Goal: Task Accomplishment & Management: Manage account settings

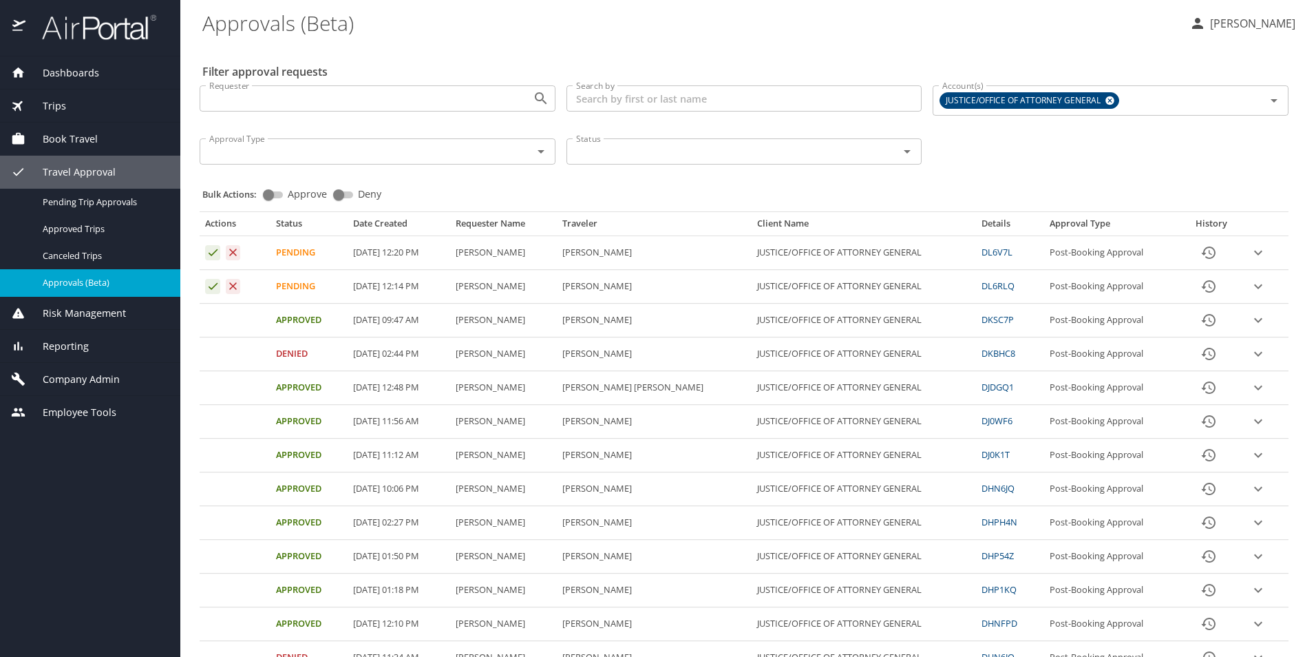
click at [1254, 286] on icon "expand row" at bounding box center [1258, 286] width 8 height 5
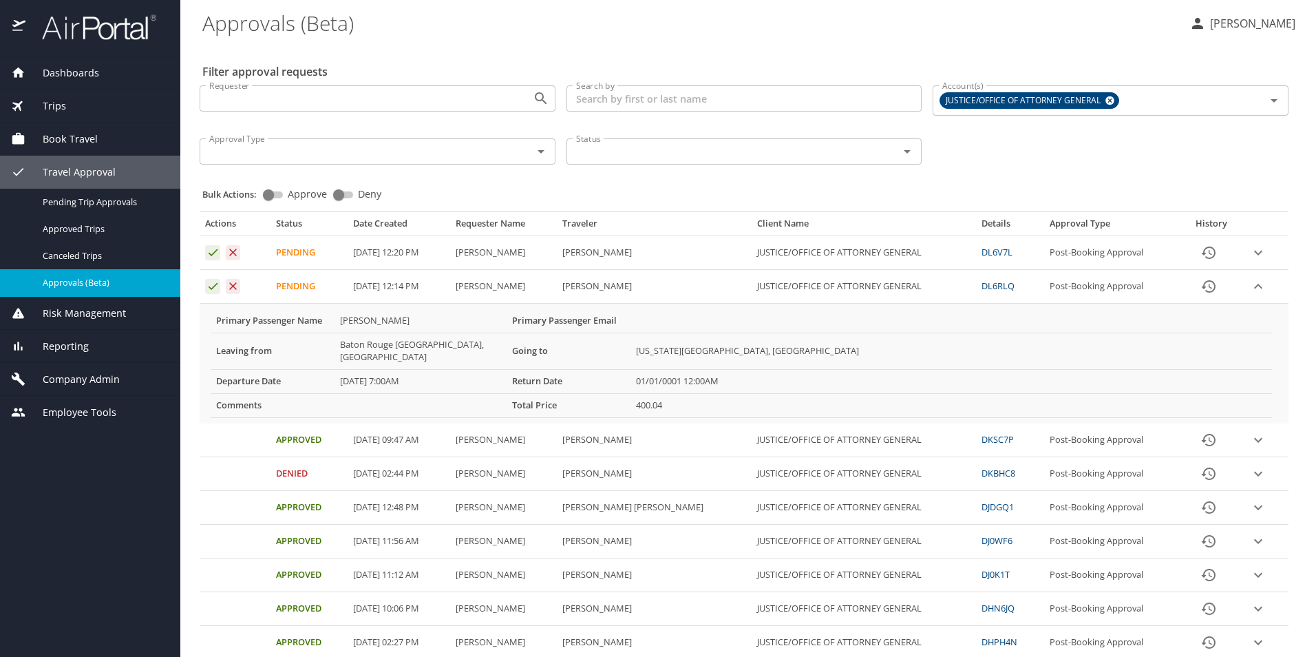
drag, startPoint x: 705, startPoint y: 538, endPoint x: 732, endPoint y: 498, distance: 48.3
click at [964, 371] on 12\ "01/01/0001 12:00AM" at bounding box center [950, 381] width 641 height 24
click at [213, 285] on icon "Approval table" at bounding box center [212, 285] width 13 height 13
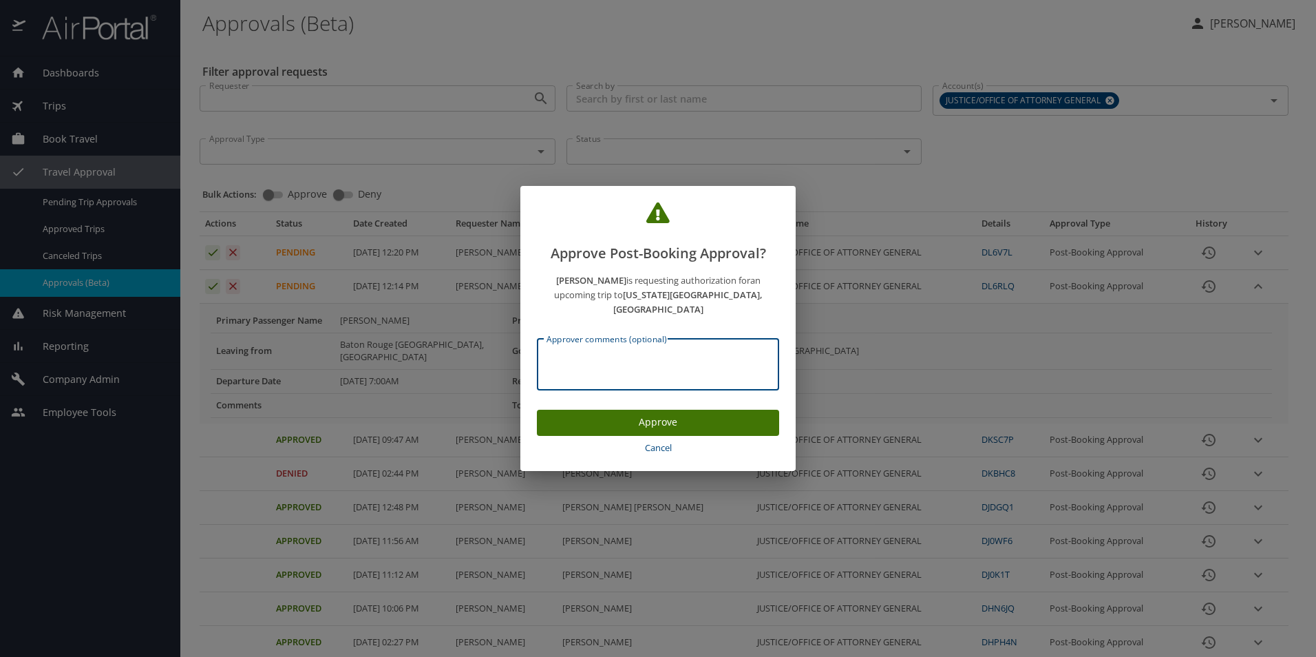
click at [646, 352] on textarea "Approver comments (optional)" at bounding box center [657, 364] width 223 height 26
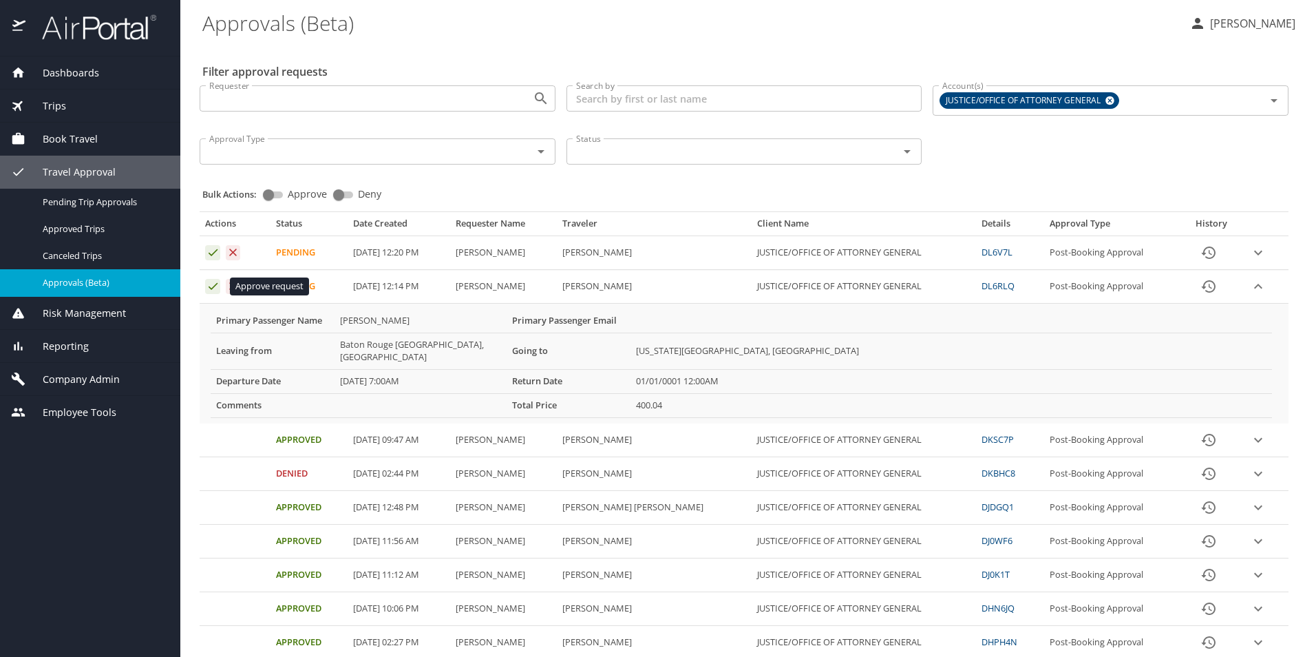
click at [212, 284] on icon "Approval table" at bounding box center [212, 285] width 13 height 13
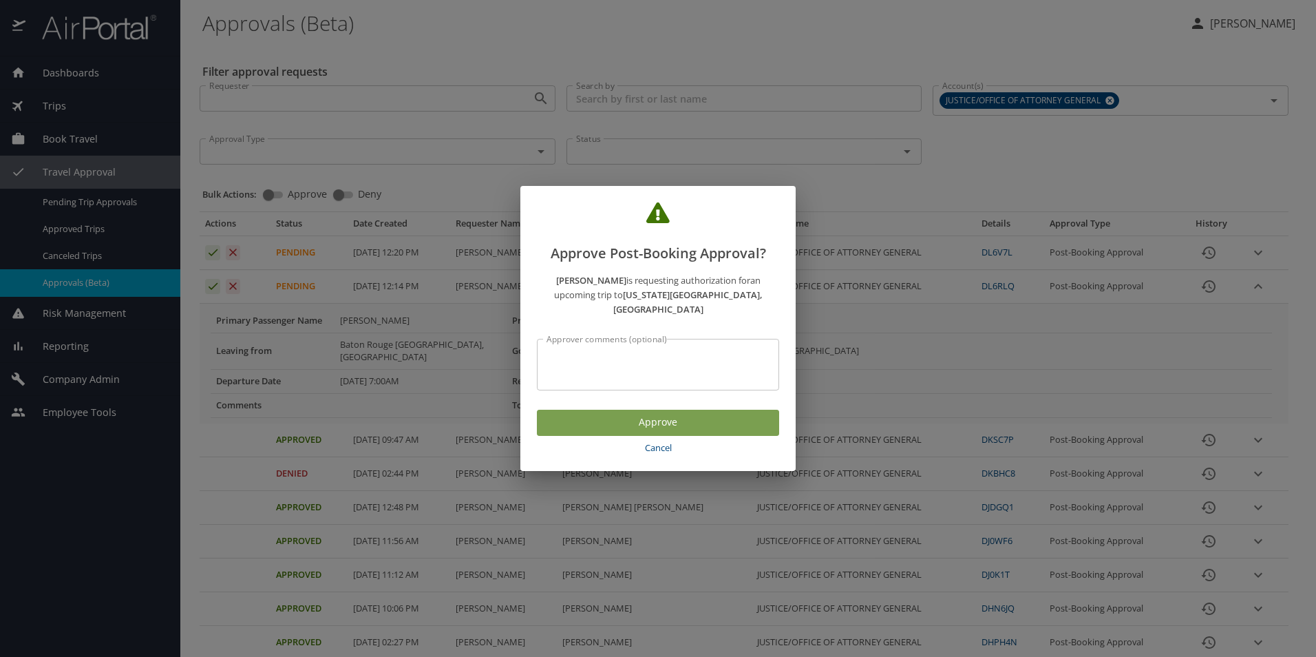
click at [657, 418] on span "Approve" at bounding box center [658, 422] width 220 height 17
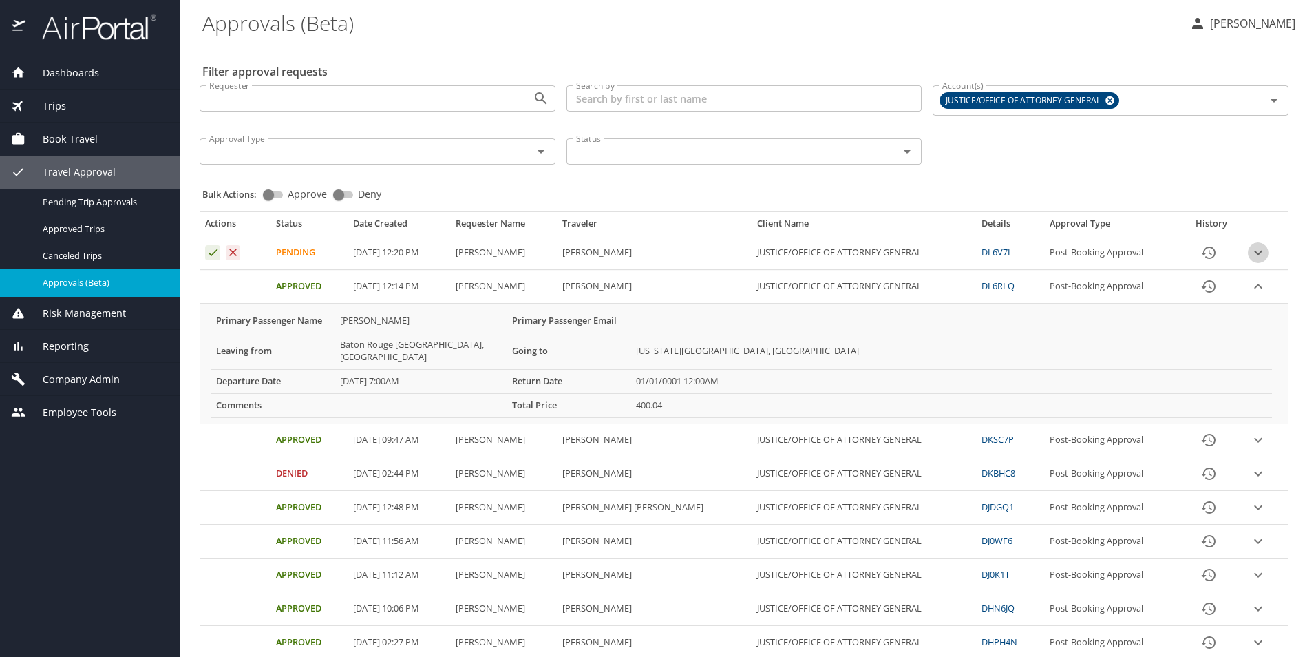
click at [1254, 251] on icon "expand row" at bounding box center [1258, 253] width 8 height 5
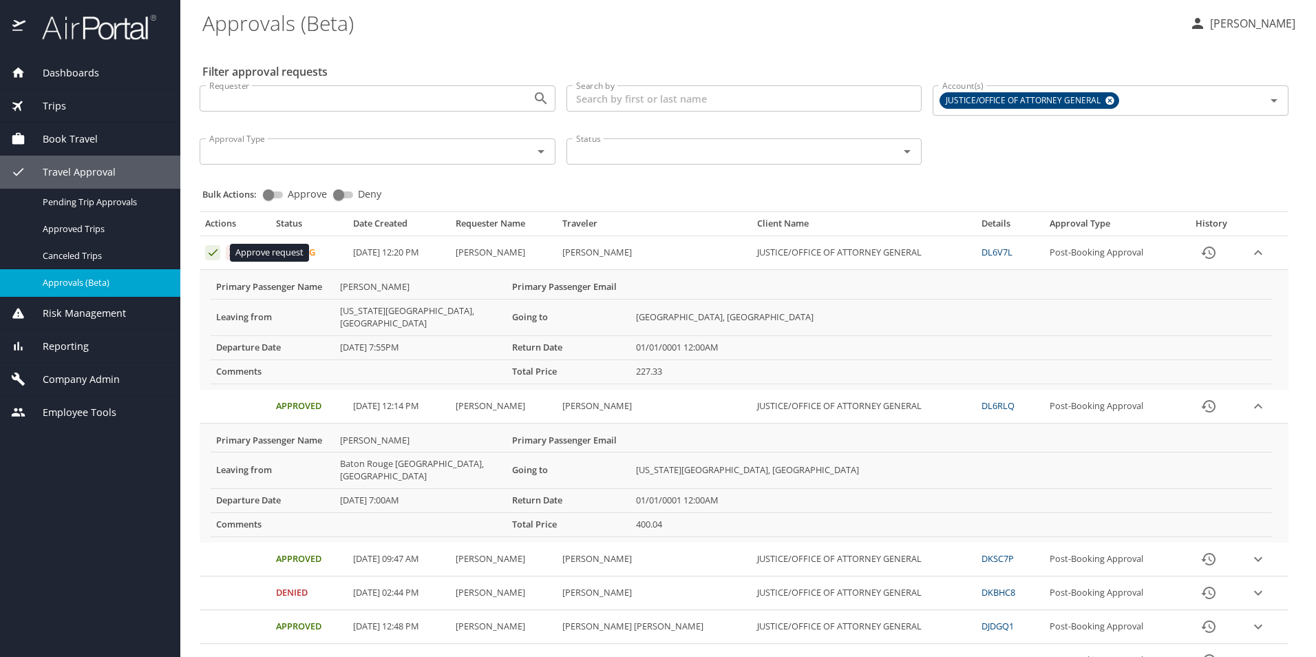
click at [213, 255] on icon "Approval table" at bounding box center [212, 252] width 13 height 13
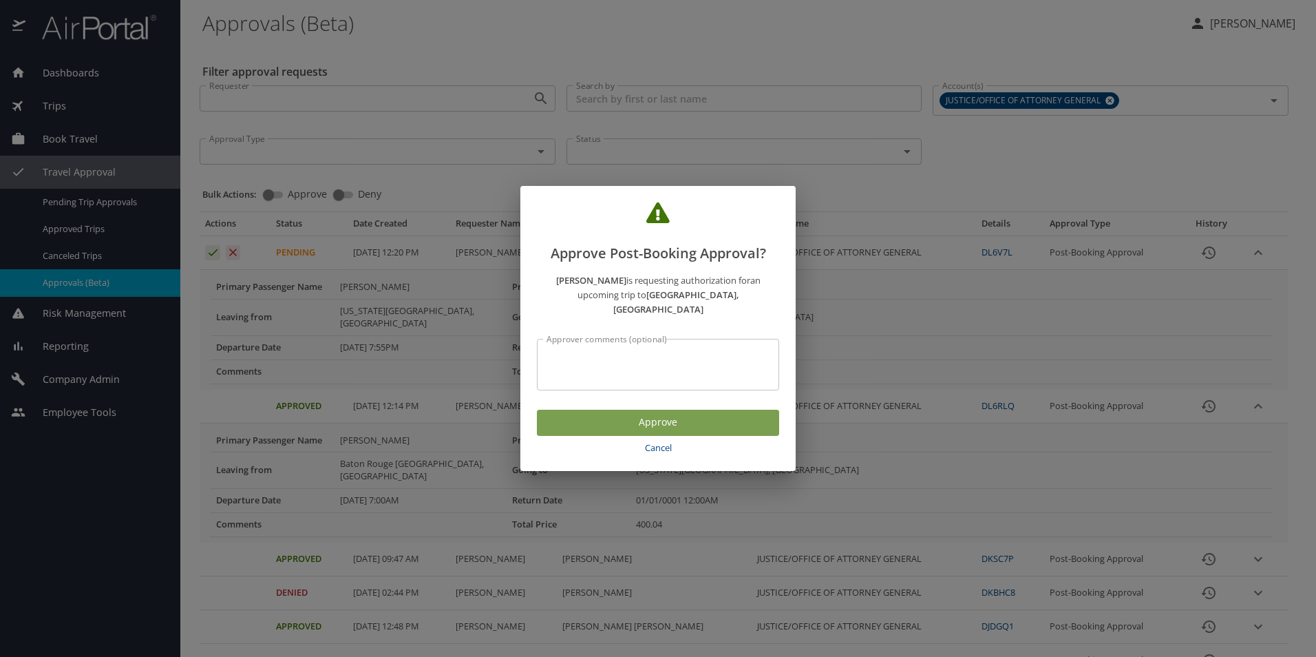
click at [655, 414] on span "Approve" at bounding box center [658, 422] width 220 height 17
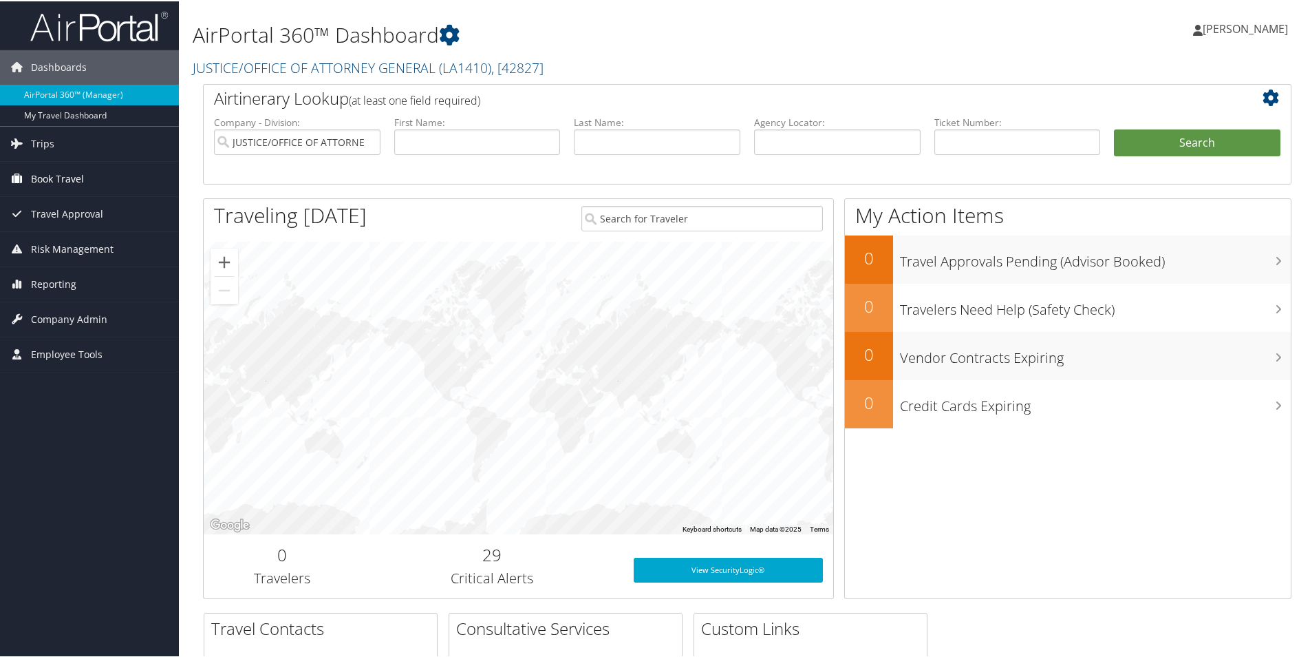
click at [56, 176] on span "Book Travel" at bounding box center [57, 177] width 53 height 34
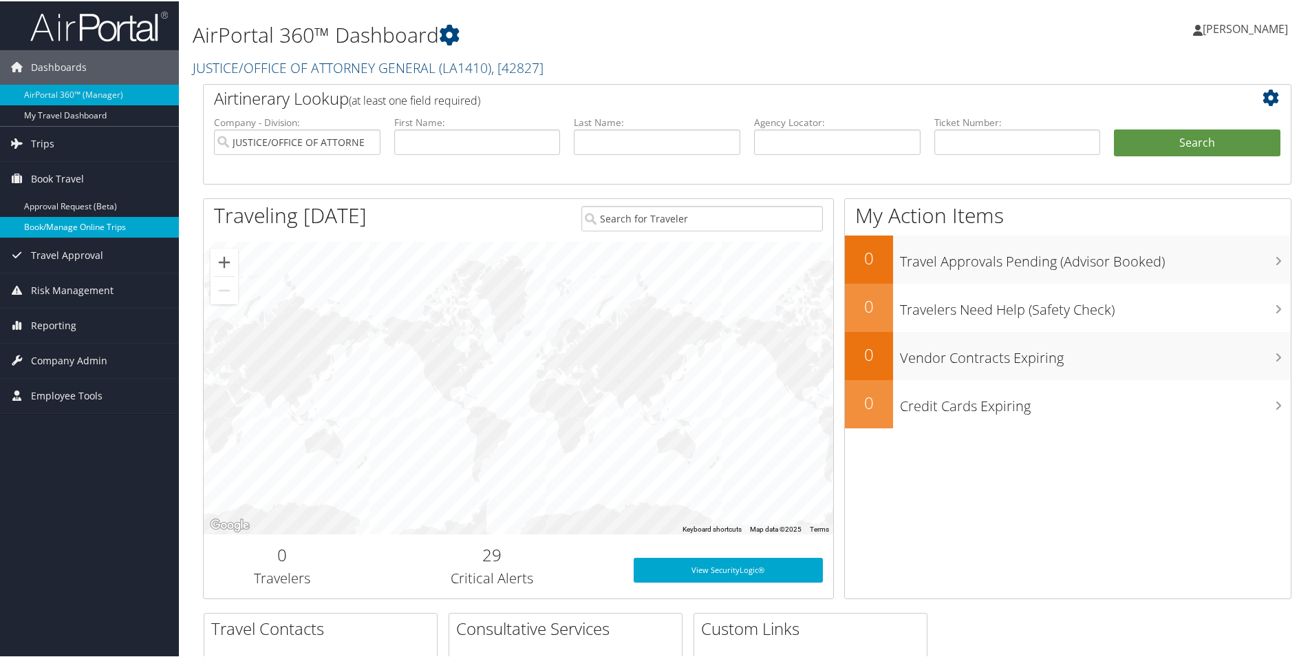
click at [58, 223] on link "Book/Manage Online Trips" at bounding box center [89, 225] width 179 height 21
